Goal: Information Seeking & Learning: Learn about a topic

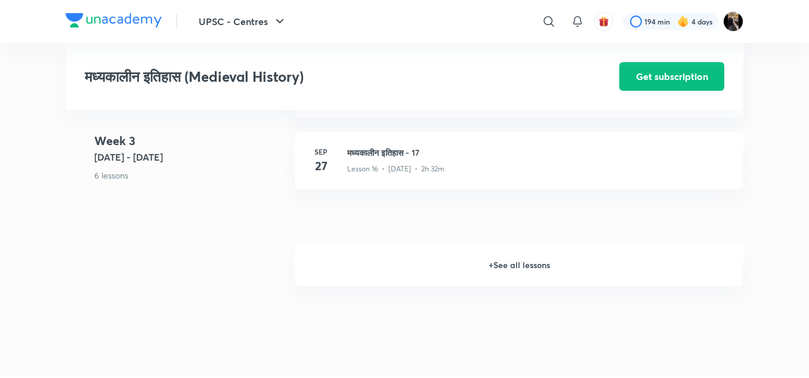
scroll to position [1646, 0]
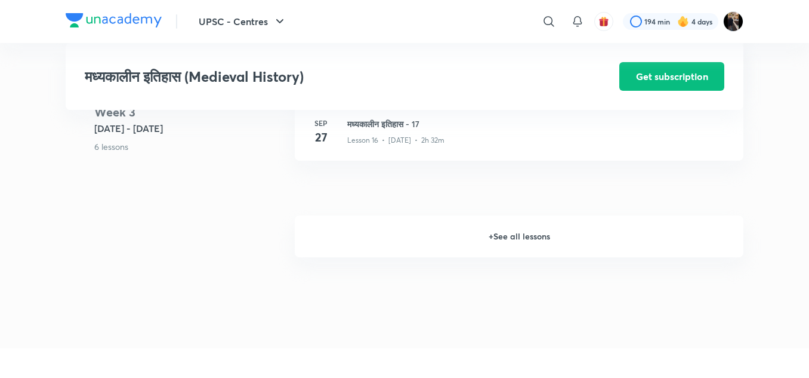
drag, startPoint x: 0, startPoint y: 0, endPoint x: 504, endPoint y: 248, distance: 561.5
click at [504, 248] on h6 "+ See all lessons" at bounding box center [519, 236] width 449 height 42
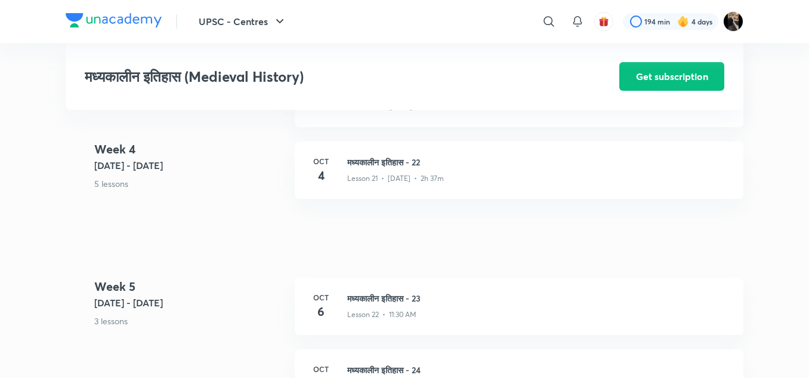
scroll to position [2028, 0]
click at [398, 320] on div "Lesson 22 • 11:30 AM" at bounding box center [538, 315] width 382 height 16
